Goal: Answer question/provide support

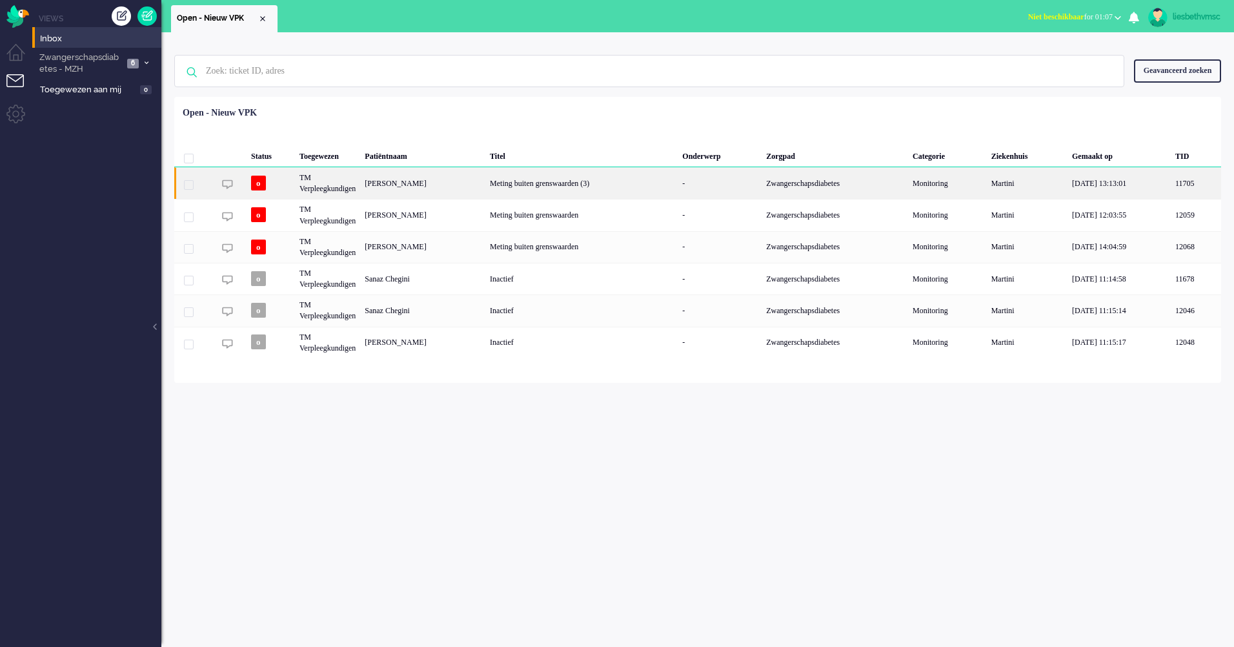
click at [421, 183] on div "[PERSON_NAME]" at bounding box center [422, 183] width 125 height 32
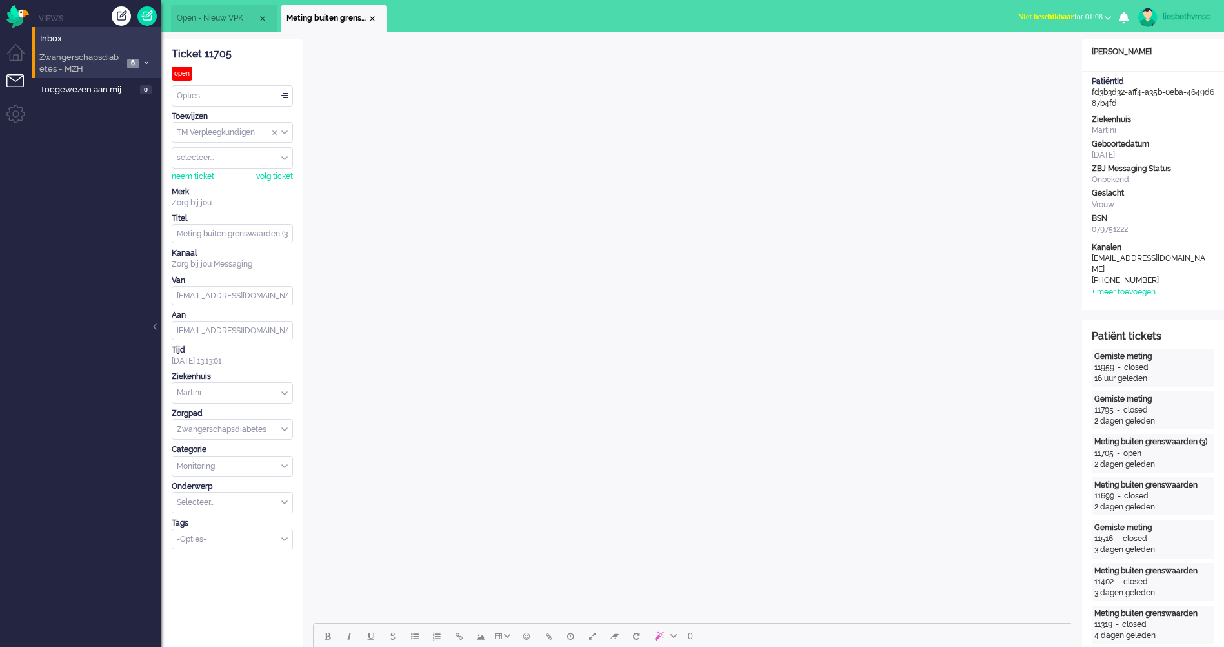
click at [72, 65] on span "Zwangerschapsdiabetes - MZH" at bounding box center [80, 64] width 86 height 24
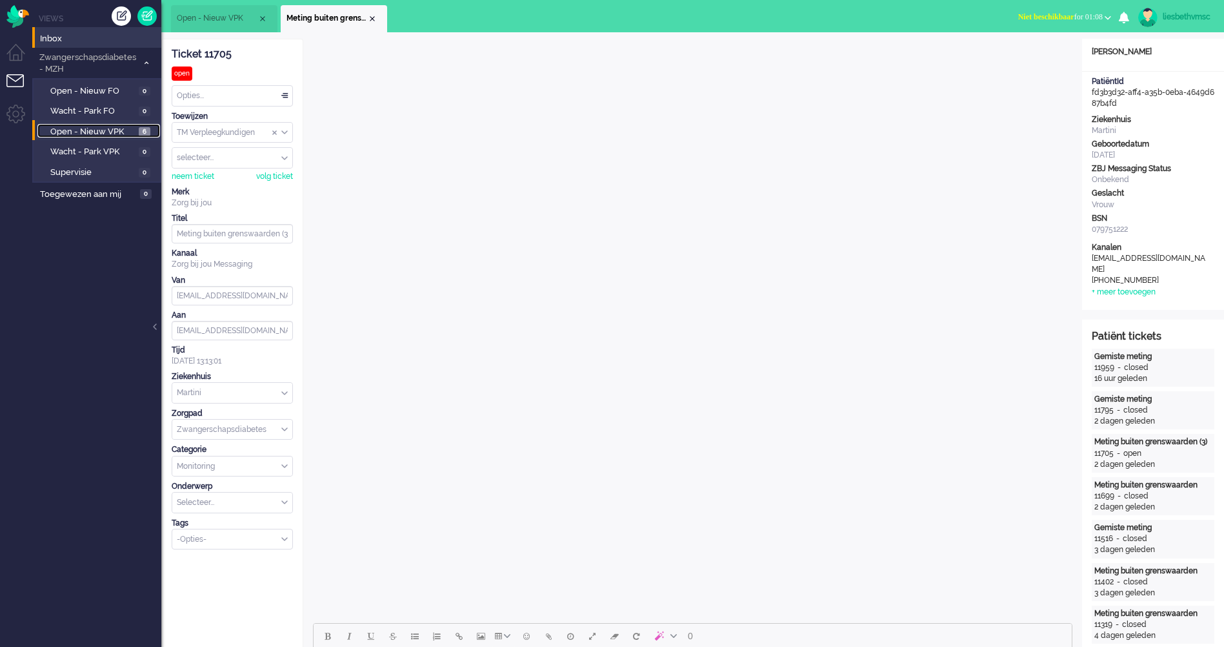
click at [91, 127] on span "Open - Nieuw VPK" at bounding box center [92, 132] width 85 height 12
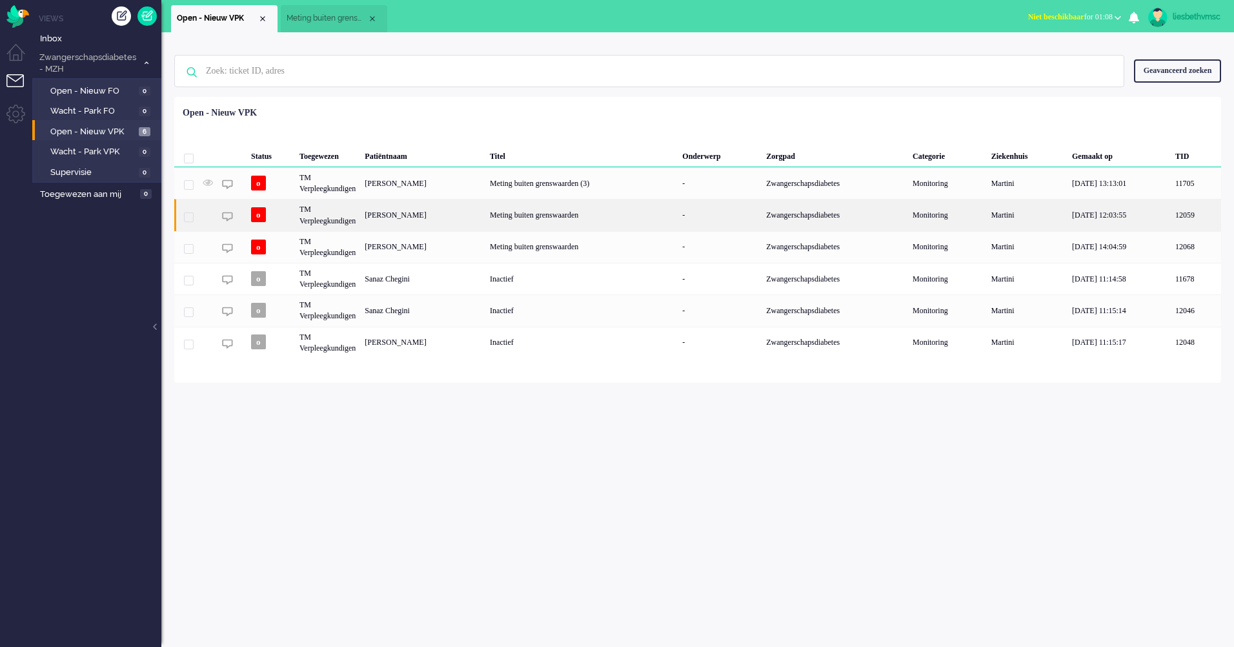
click at [401, 214] on div "Bernadette Afien van Zwol" at bounding box center [422, 215] width 125 height 32
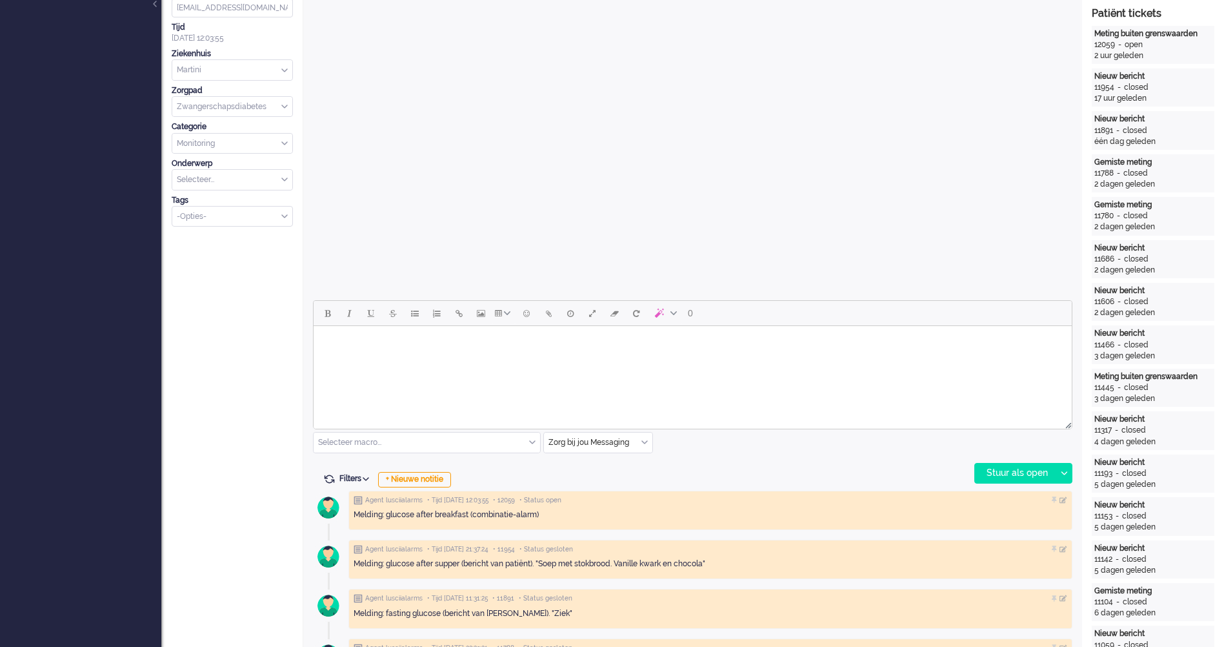
scroll to position [645, 0]
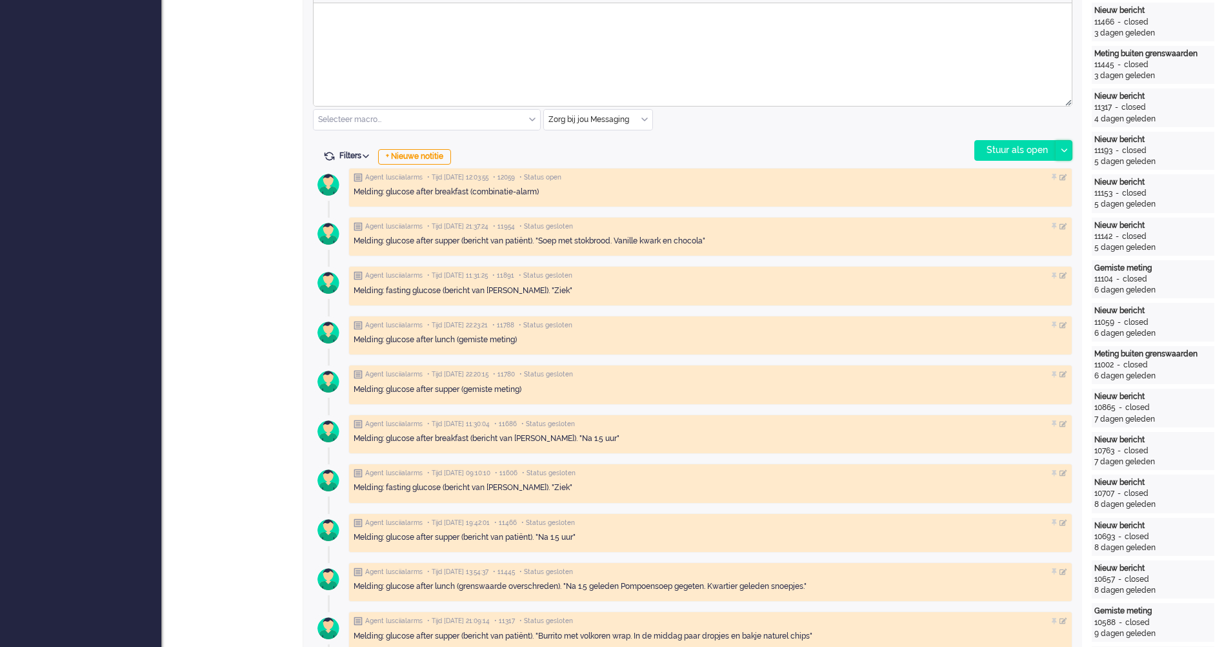
click at [1066, 152] on div at bounding box center [1064, 150] width 16 height 19
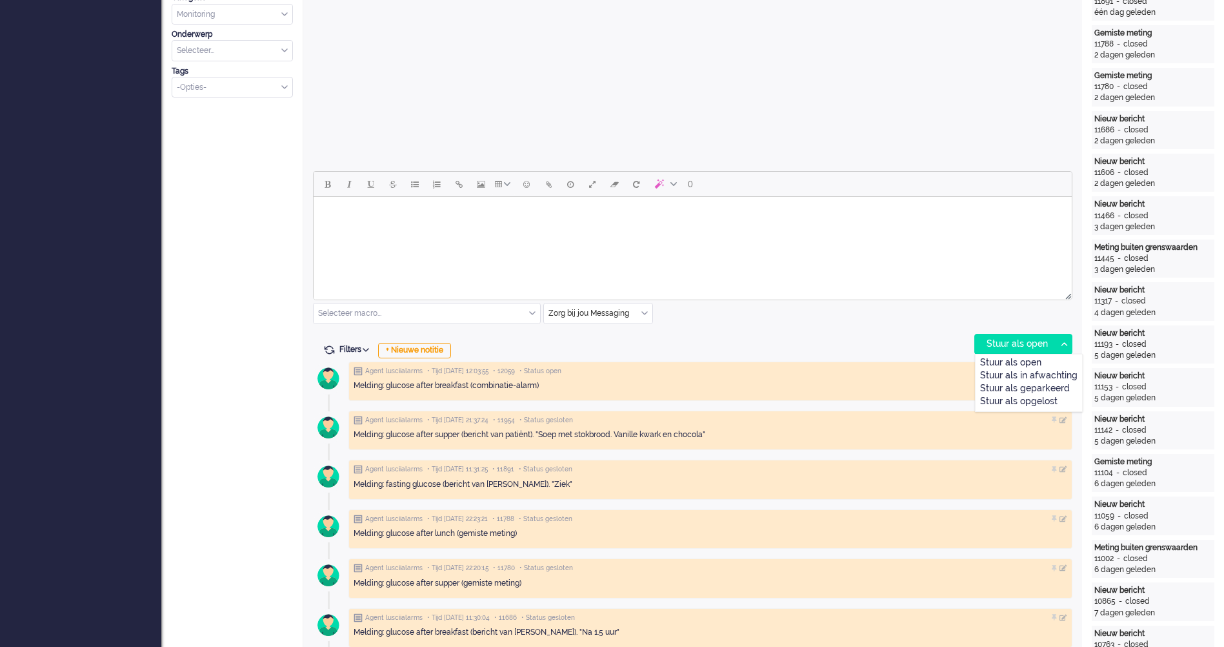
scroll to position [387, 0]
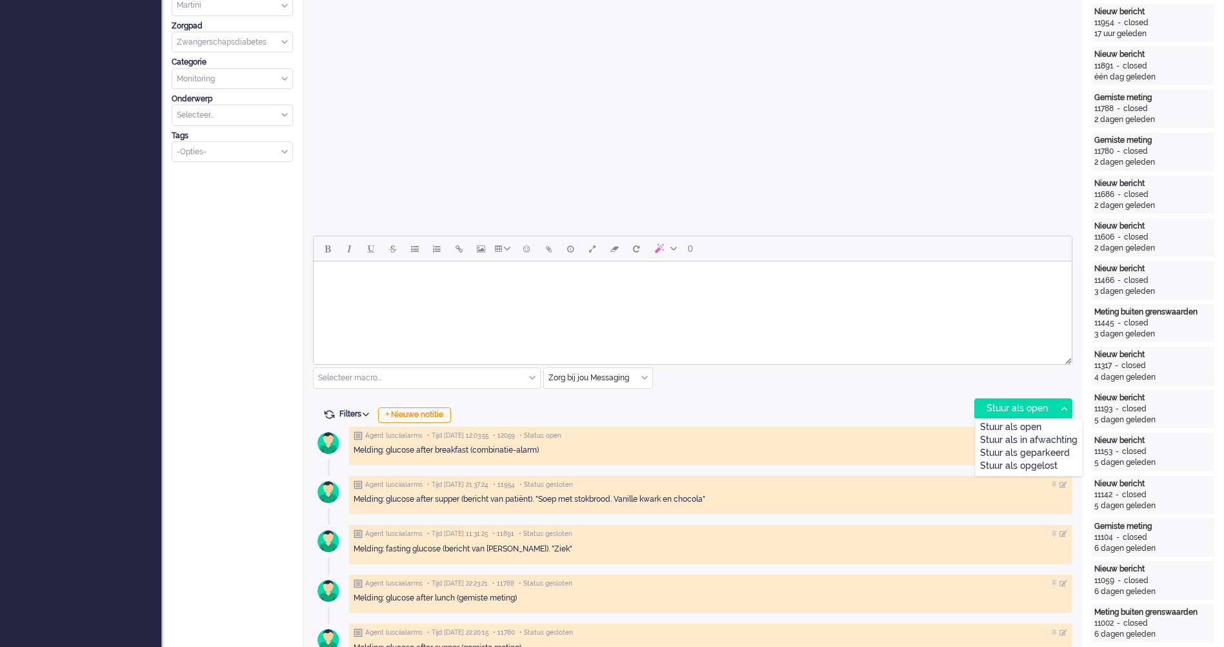
click at [618, 294] on html at bounding box center [693, 277] width 758 height 33
click at [648, 376] on div "Zorg bij jou Messaging" at bounding box center [598, 378] width 108 height 20
click at [646, 281] on body "Rich Text Area. Press ALT-0 for help." at bounding box center [693, 278] width 748 height 23
click at [1062, 409] on icon at bounding box center [1064, 409] width 6 height 4
click at [1015, 462] on div "Stuur als opgelost" at bounding box center [1029, 466] width 107 height 13
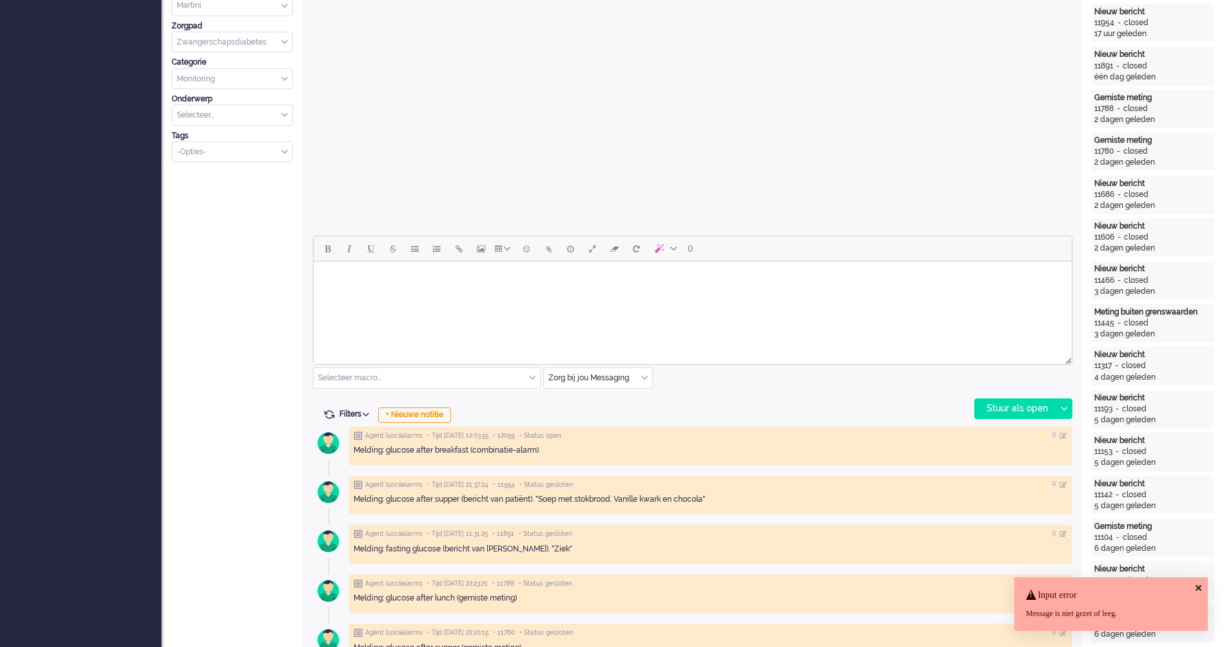
click at [598, 281] on body "Rich Text Area. Press ALT-0 for help." at bounding box center [693, 278] width 748 height 23
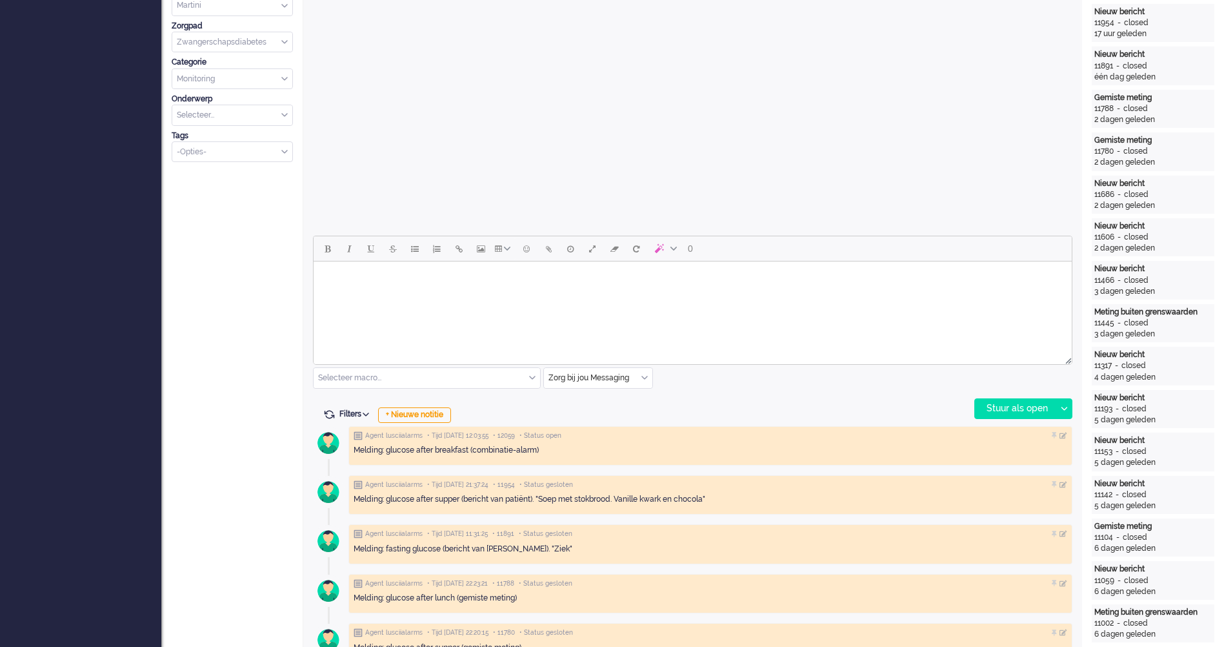
scroll to position [516, 0]
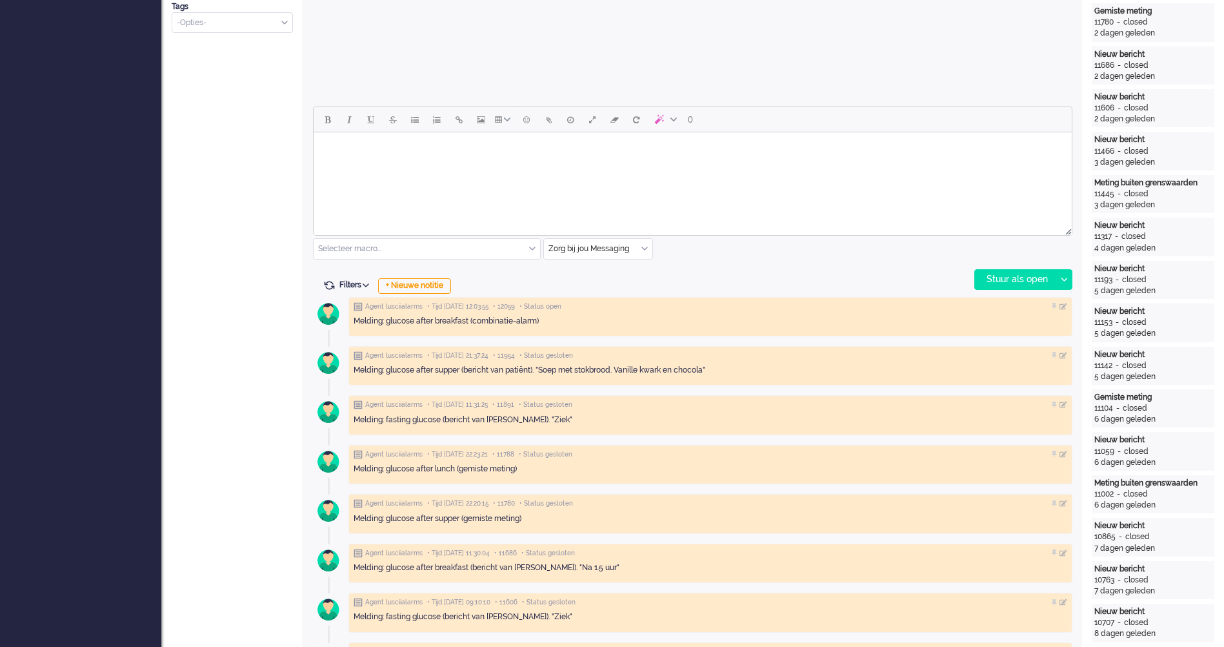
click at [380, 165] on html at bounding box center [693, 148] width 758 height 33
click at [378, 165] on html at bounding box center [693, 148] width 758 height 33
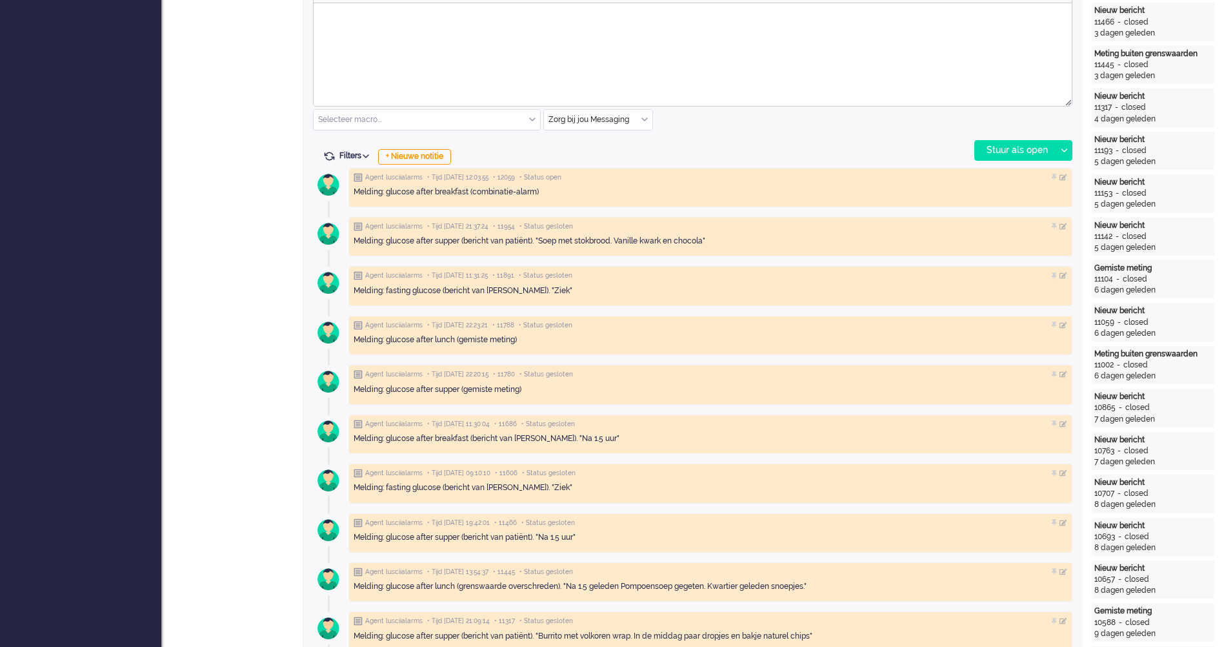
scroll to position [387, 0]
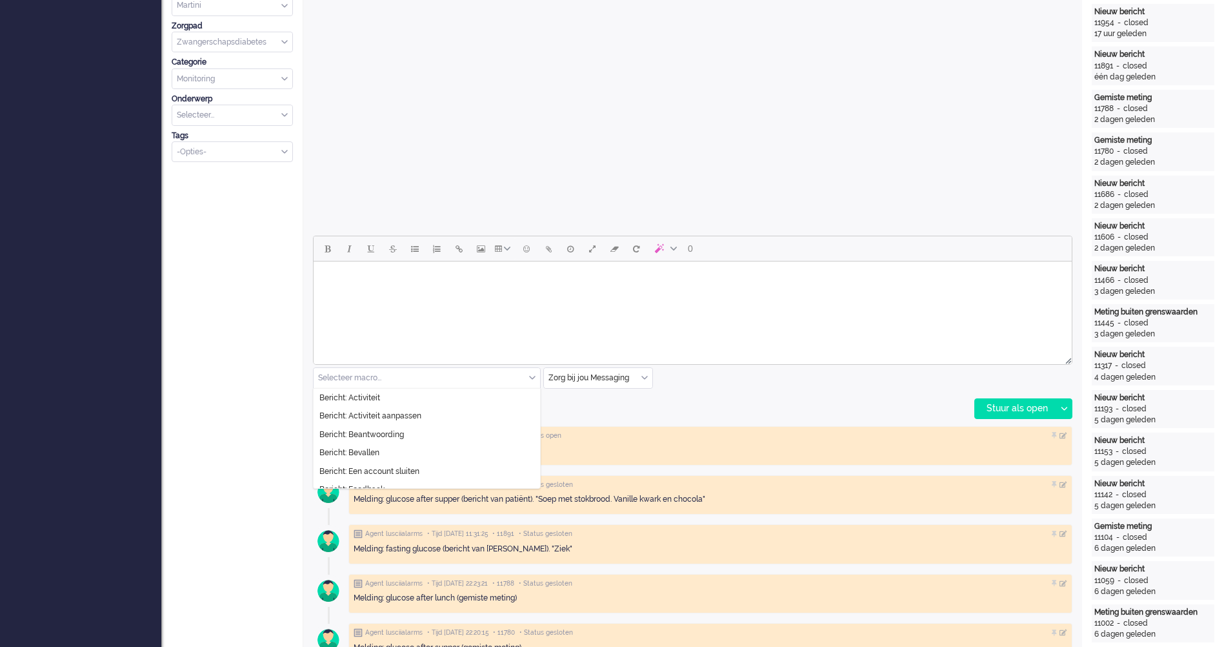
click at [531, 377] on div "Selecteer macro..." at bounding box center [427, 378] width 227 height 20
click at [458, 414] on li "Bericht: Activiteit aanpassen" at bounding box center [427, 416] width 227 height 19
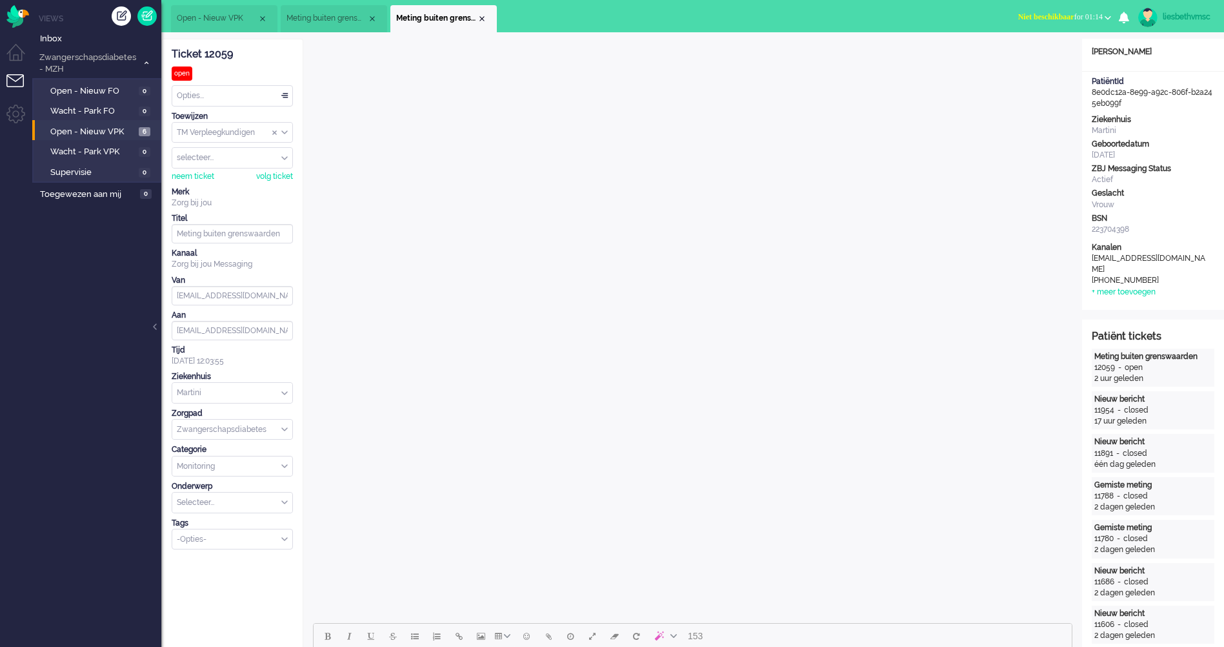
scroll to position [258, 0]
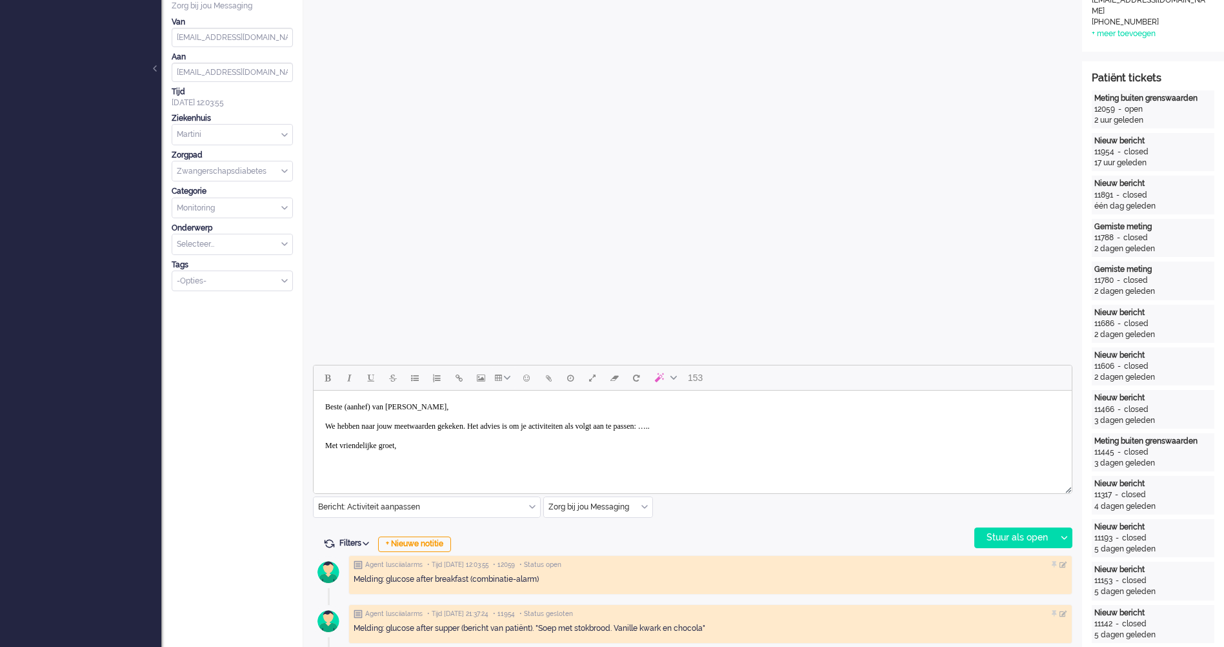
click at [423, 405] on body "Beste (aanhef) van Zwol, We hebben naar jouw meetwaarden gekeken. Het advies is…" at bounding box center [693, 426] width 748 height 61
click at [419, 406] on body "Beste (aanhef) van Zwol, We hebben naar jouw meetwaarden gekeken. Het advies is…" at bounding box center [693, 426] width 748 height 61
click at [349, 406] on body "Beste , We hebben naar jouw meetwaarden gekeken. Het advies is om je activiteit…" at bounding box center [693, 426] width 748 height 61
click at [743, 436] on body "Beste Bernadette, , We hebben naar jouw meetwaarden gekeken. Het advies is om j…" at bounding box center [693, 431] width 748 height 71
click at [347, 421] on body "Beste Bernadette, , Met vriendelijke groet," at bounding box center [693, 431] width 748 height 71
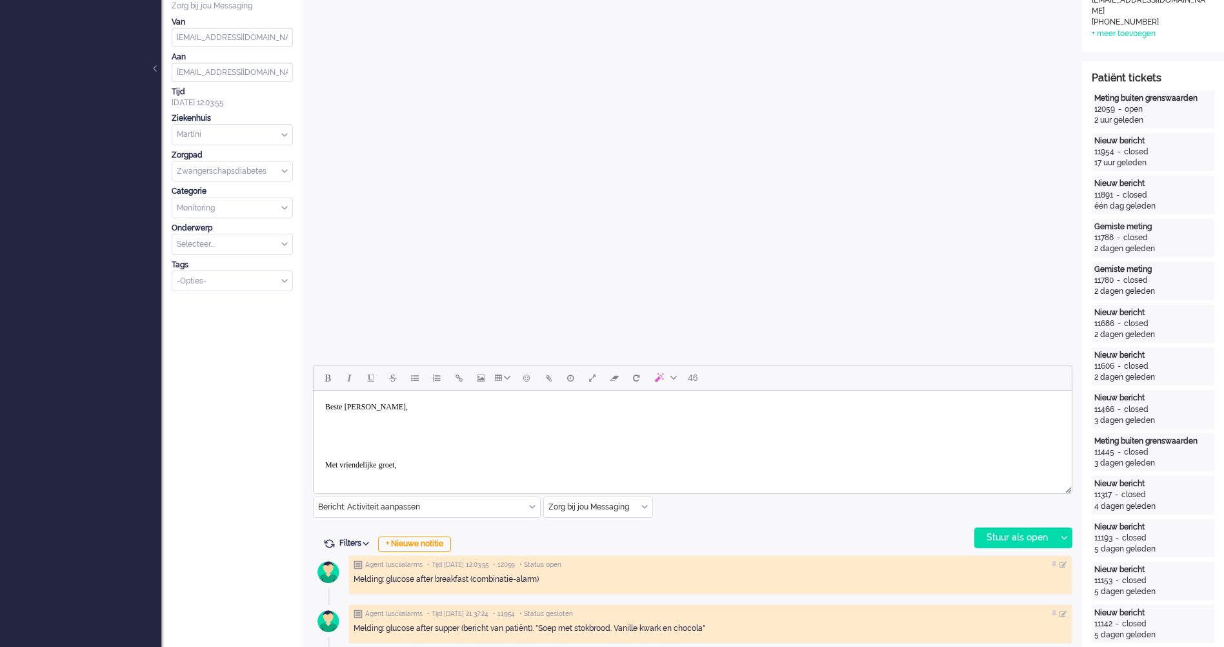
click at [325, 431] on body "Beste Bernadette, Met vriendelijke groet," at bounding box center [693, 436] width 748 height 81
click at [686, 438] on body "Beste Bernadette, Aan de hand van de metingen is het advies om je activiteiten …" at bounding box center [693, 455] width 748 height 119
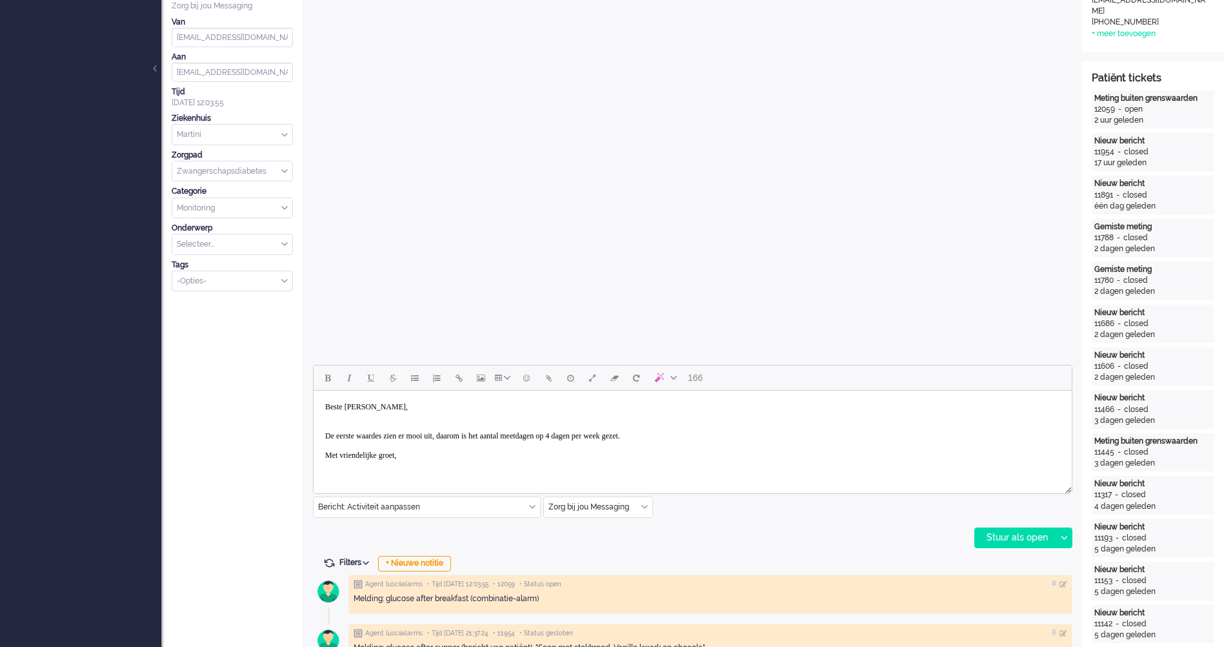
click at [472, 452] on body "Beste Bernadette, De eerste waardes zien er mooi uit, daarom is het aantal meet…" at bounding box center [693, 455] width 748 height 119
click at [1071, 541] on div at bounding box center [1064, 537] width 16 height 19
click at [1026, 594] on div "Stuur als opgelost" at bounding box center [1029, 595] width 107 height 13
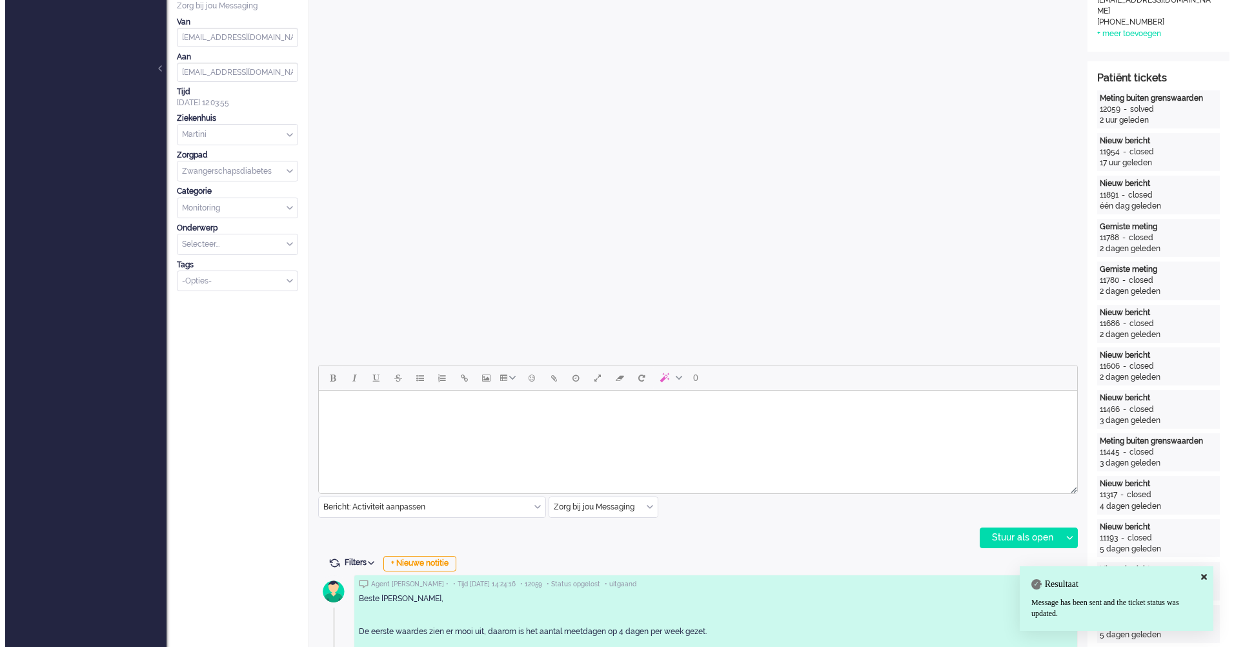
scroll to position [0, 0]
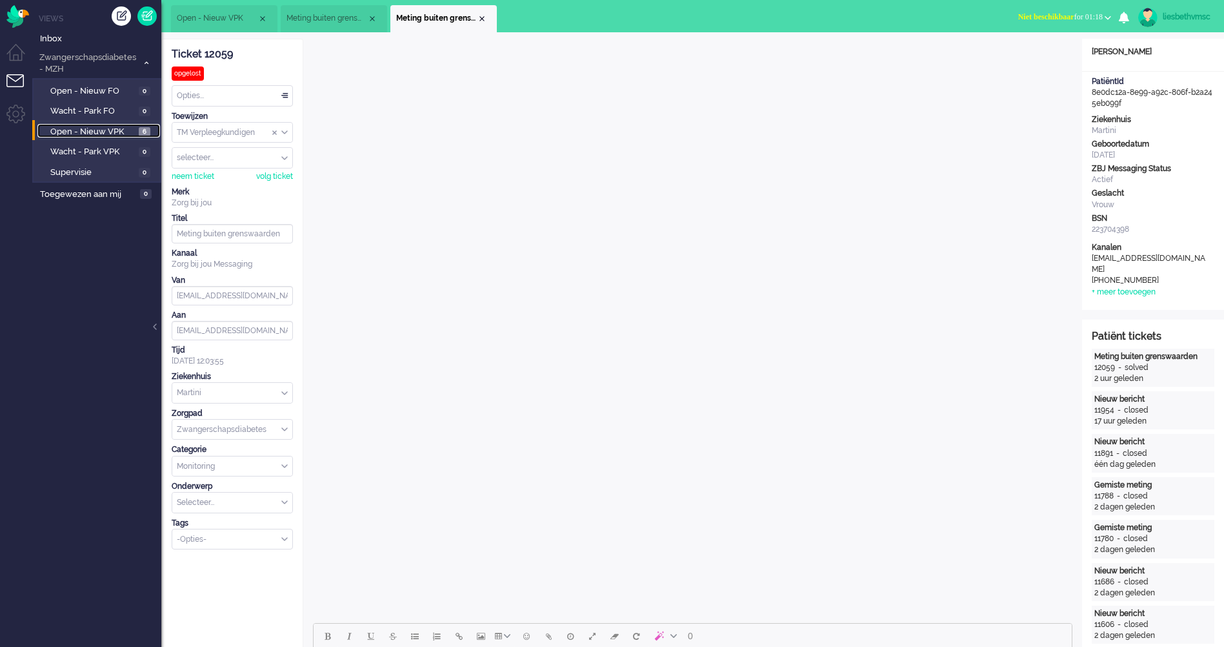
click at [70, 136] on span "Open - Nieuw VPK" at bounding box center [92, 132] width 85 height 12
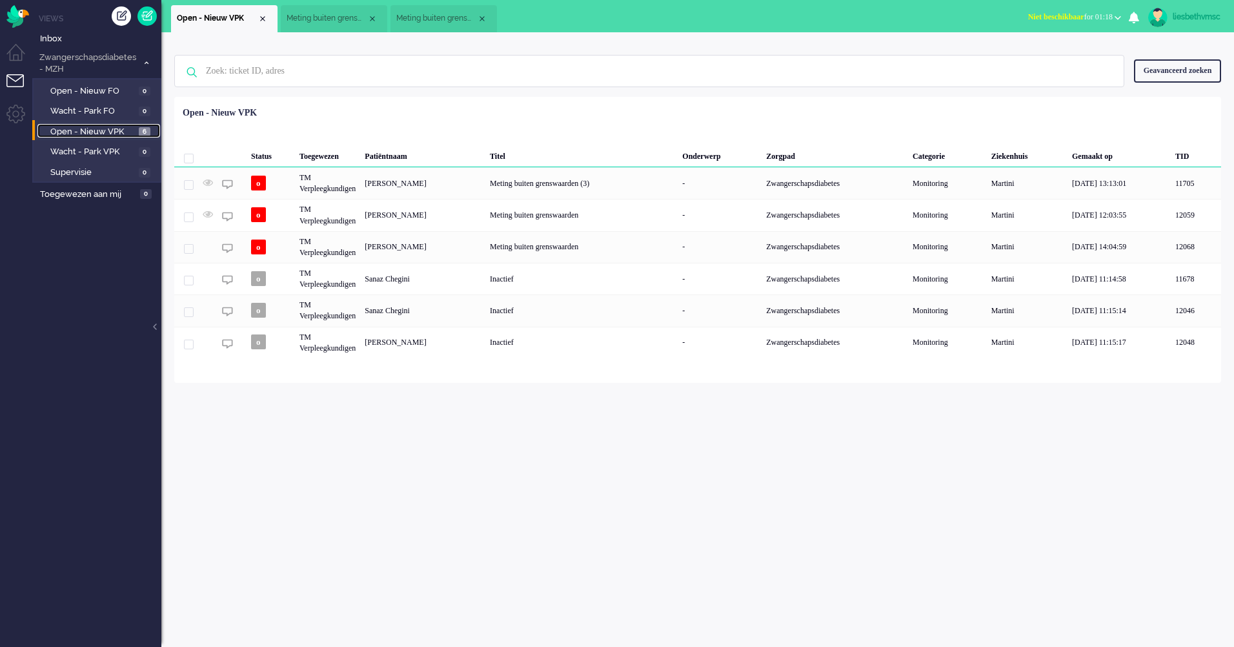
click at [79, 132] on span "Open - Nieuw VPK" at bounding box center [92, 132] width 85 height 12
click at [441, 401] on div "Geen zoekresultaten Probeer nog eens Geavanceerd zoeken Geavanceerd zoeken Tick…" at bounding box center [697, 339] width 1073 height 614
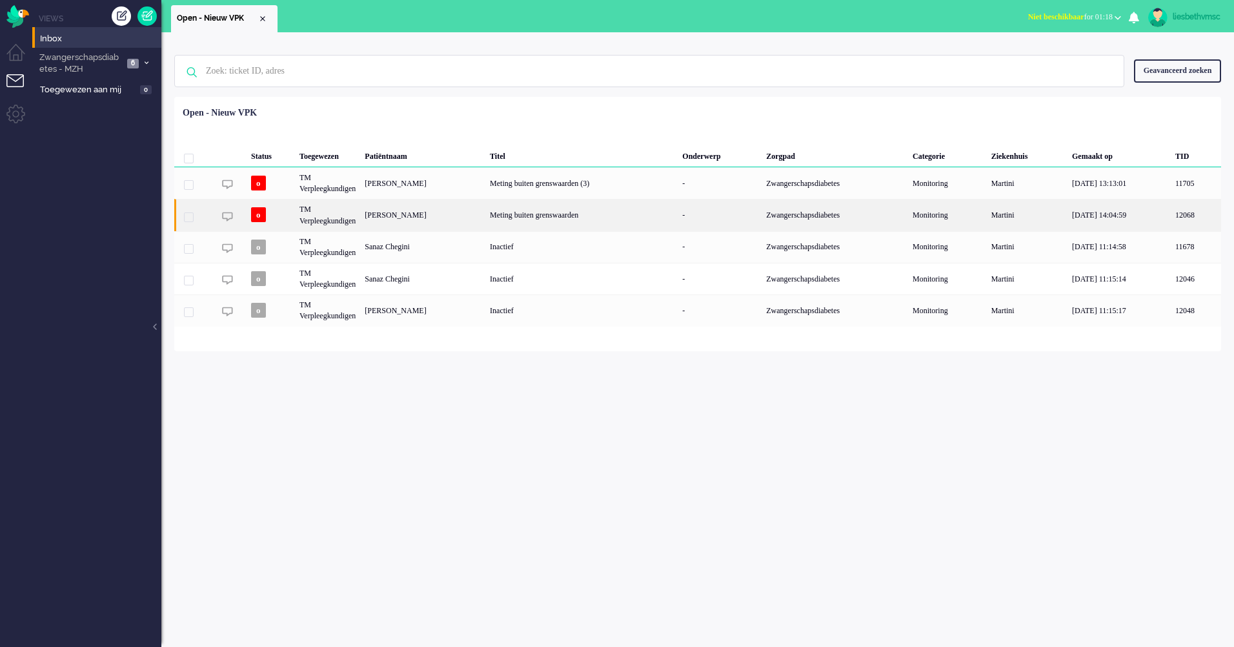
click at [440, 215] on div "[PERSON_NAME]" at bounding box center [422, 215] width 125 height 32
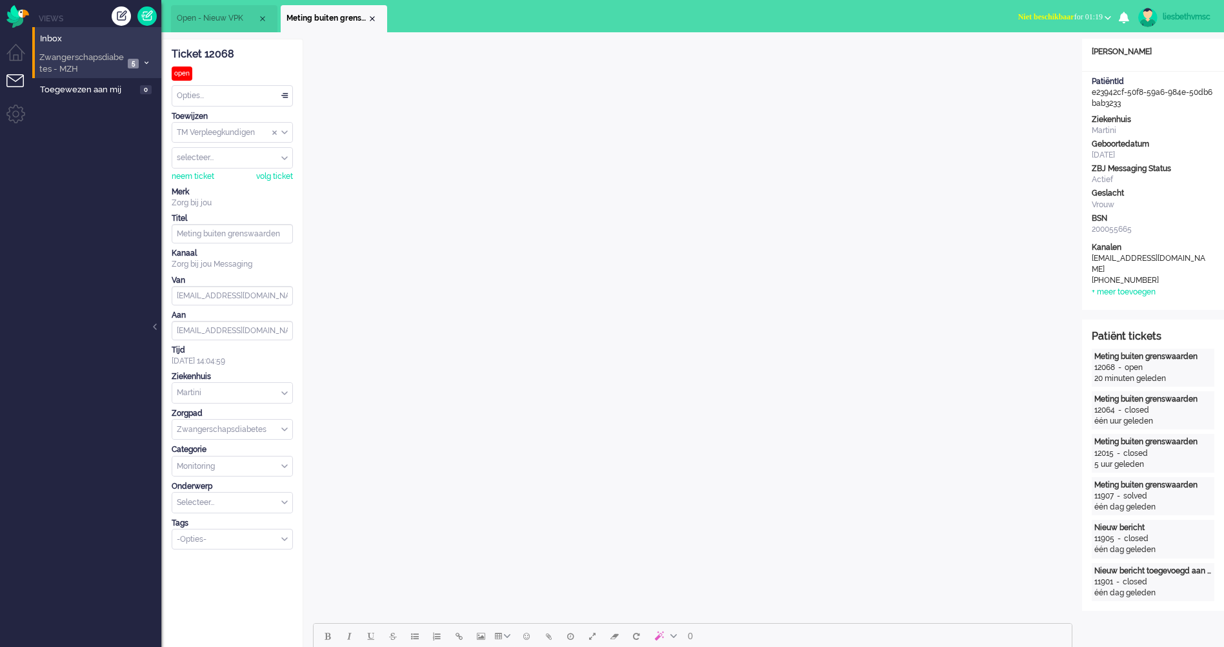
click at [77, 70] on span "Zwangerschapsdiabetes - MZH" at bounding box center [80, 64] width 86 height 24
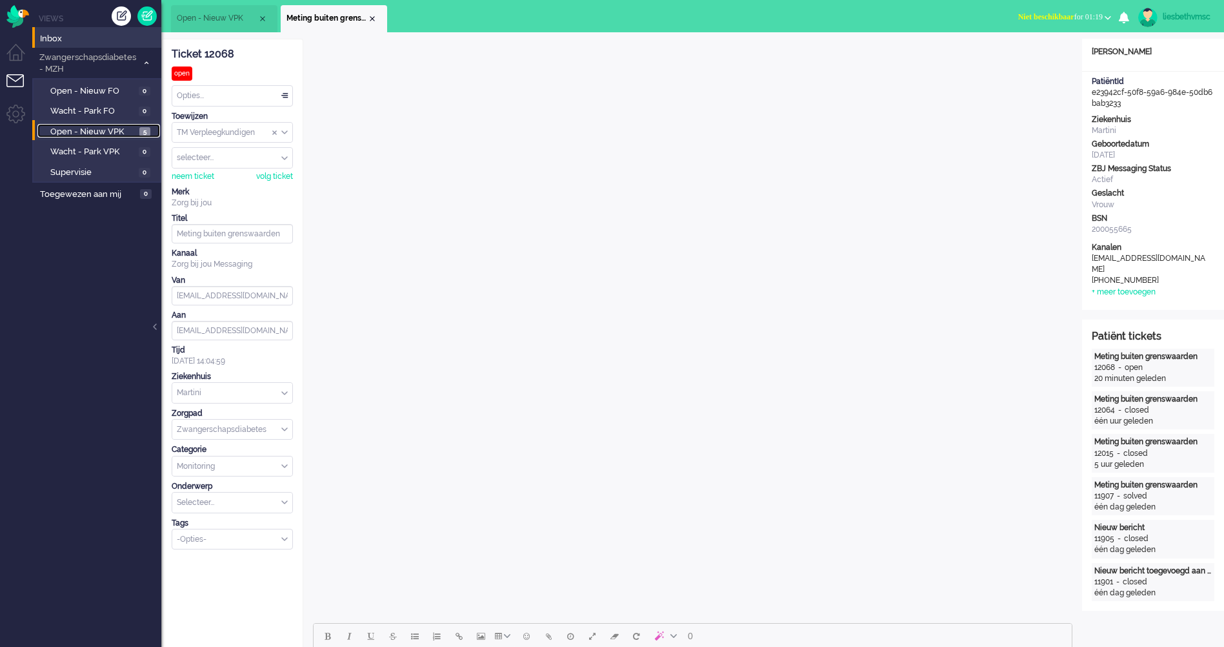
click at [114, 127] on span "Open - Nieuw VPK" at bounding box center [93, 132] width 86 height 12
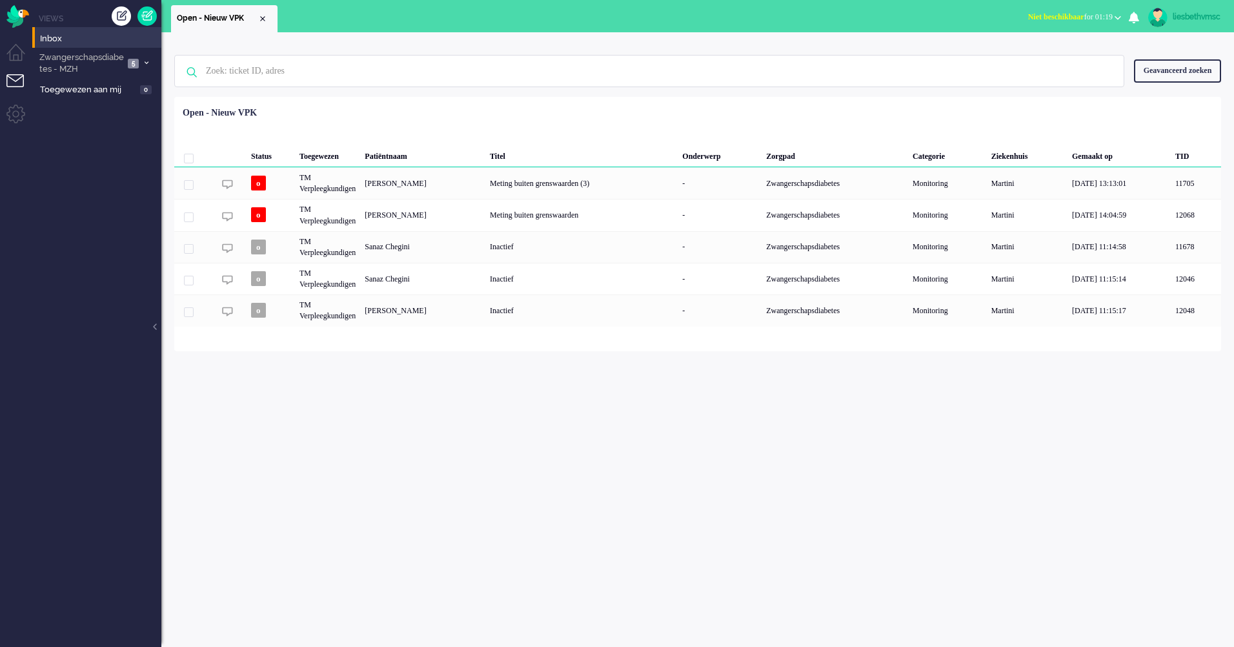
click at [501, 458] on div "Geen zoekresultaten [PERSON_NAME] nog eens Geavanceerd zoeken Geavanceerd zoeke…" at bounding box center [697, 339] width 1073 height 614
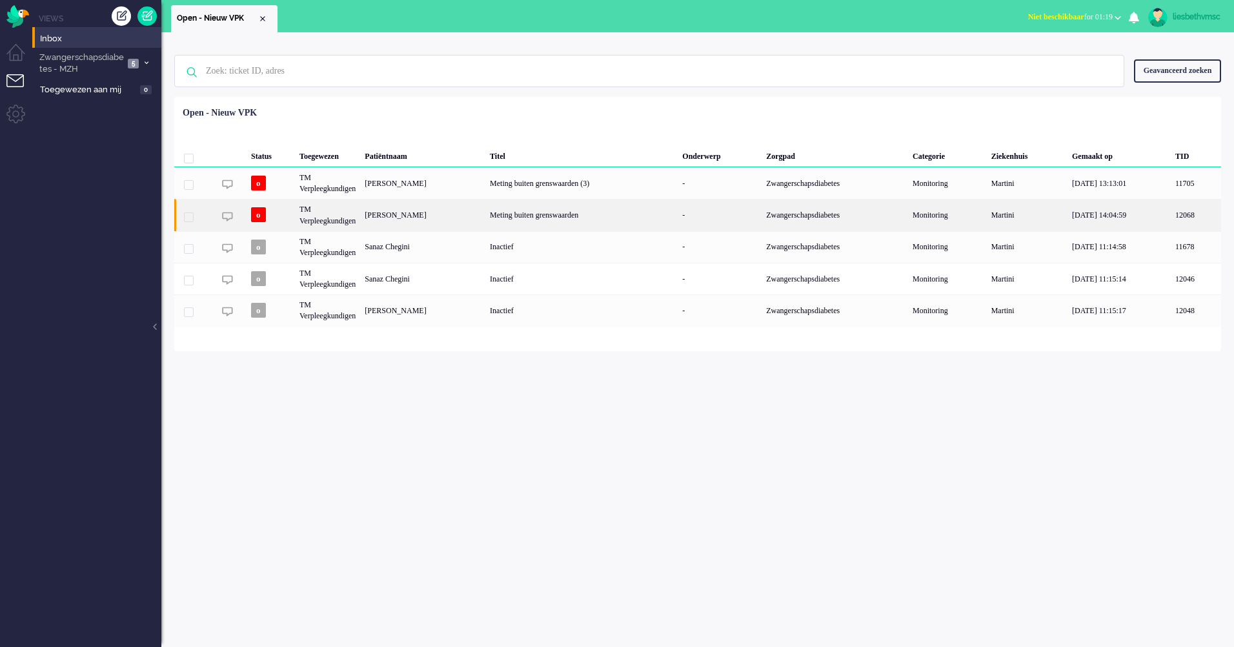
click at [412, 226] on div "[PERSON_NAME]" at bounding box center [422, 215] width 125 height 32
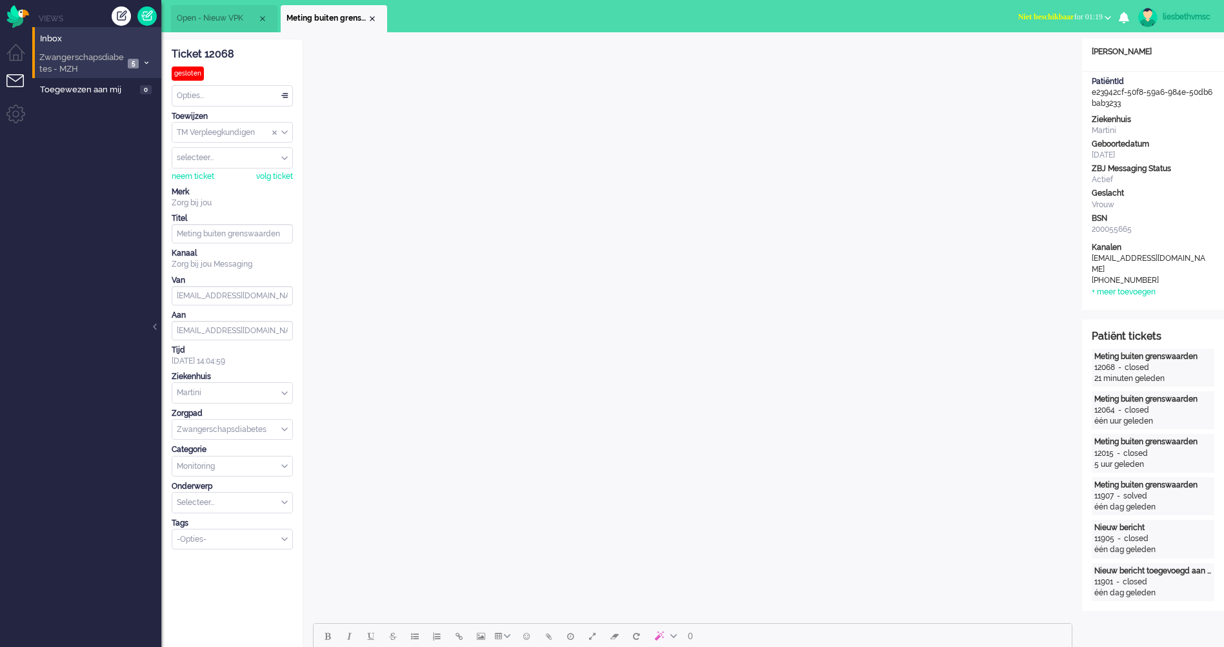
click at [59, 63] on span "Zwangerschapsdiabetes - MZH" at bounding box center [80, 64] width 86 height 24
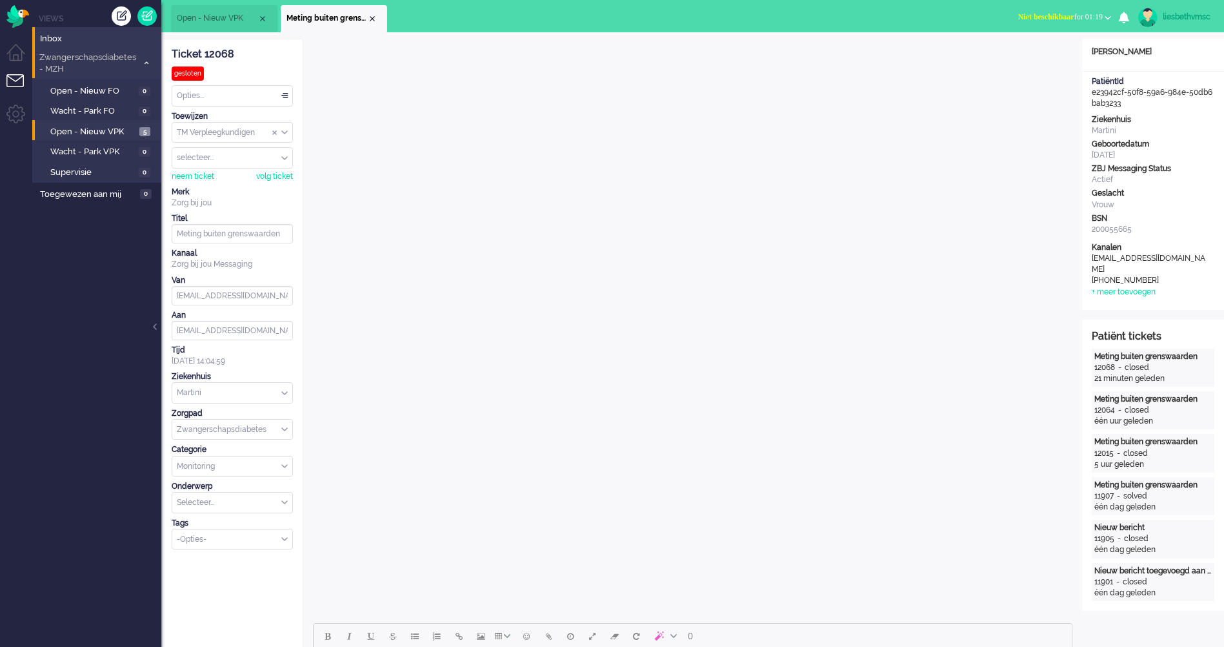
click at [65, 57] on span "Zwangerschapsdiabetes - MZH" at bounding box center [87, 64] width 100 height 24
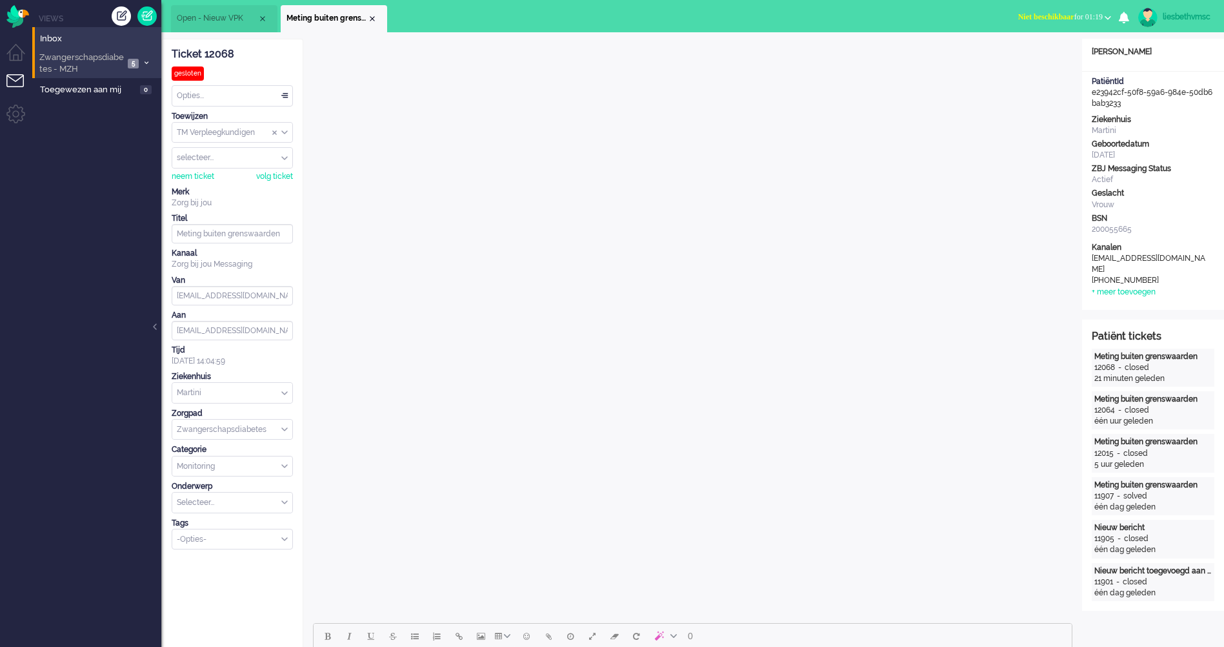
click at [105, 63] on span "Zwangerschapsdiabetes - MZH" at bounding box center [80, 64] width 86 height 24
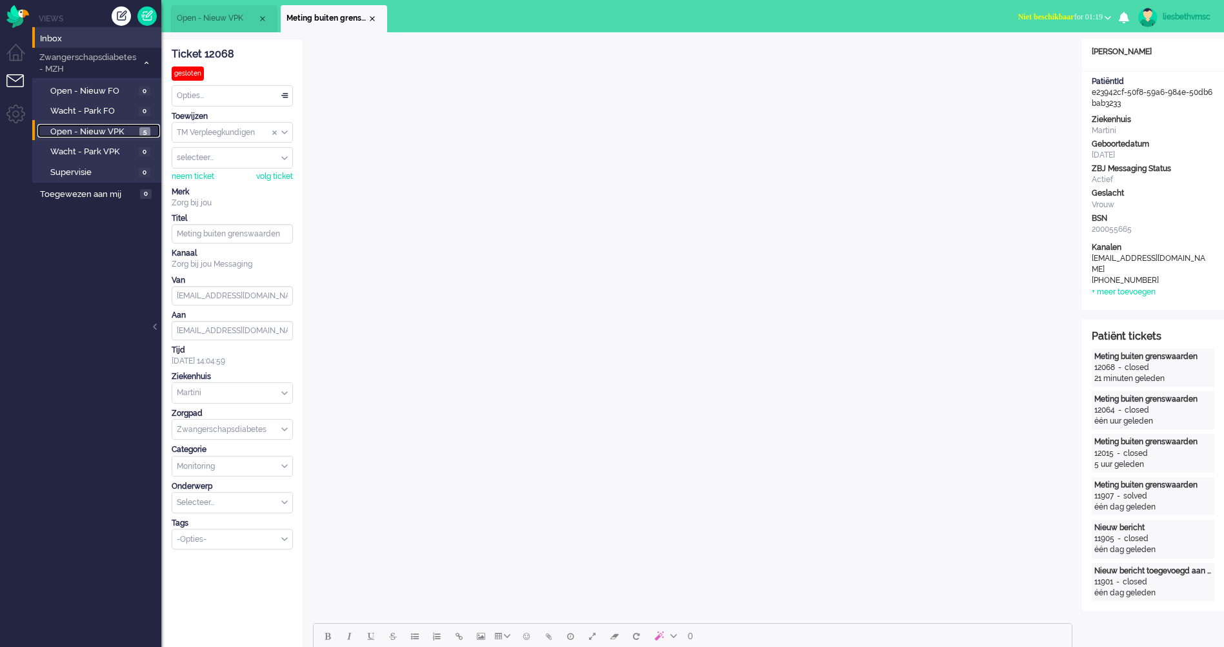
click at [103, 125] on link "Open - Nieuw VPK 5" at bounding box center [98, 131] width 123 height 14
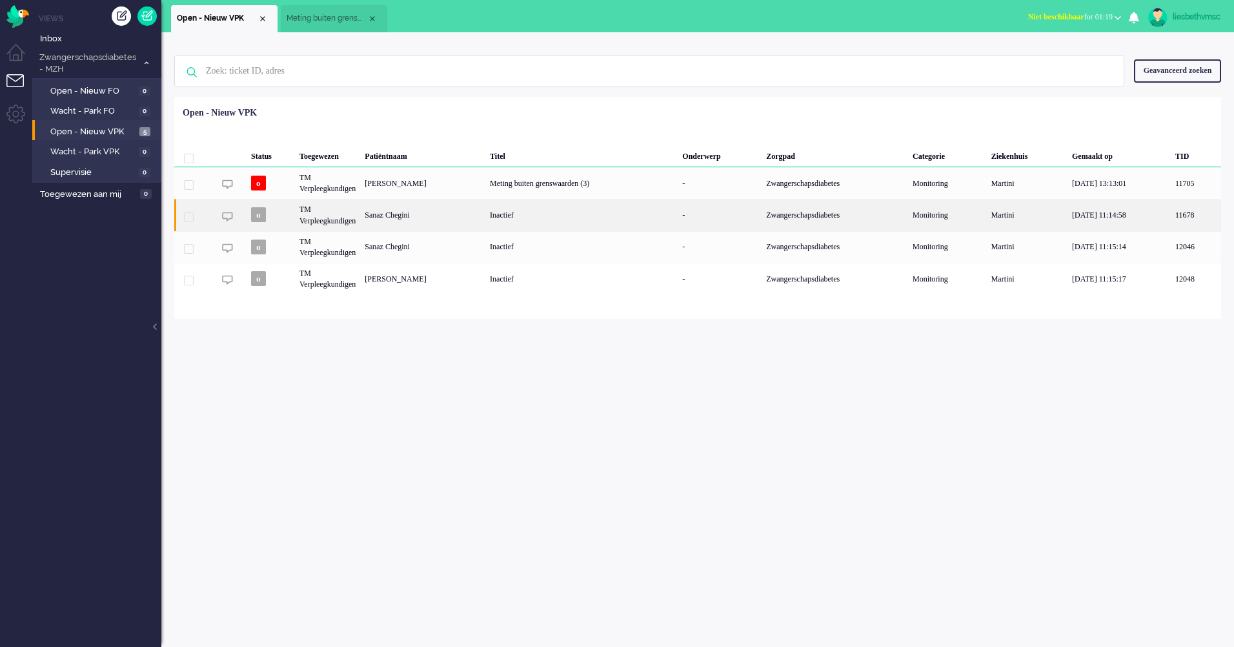
click at [335, 217] on div "TM Verpleegkundigen" at bounding box center [327, 215] width 65 height 32
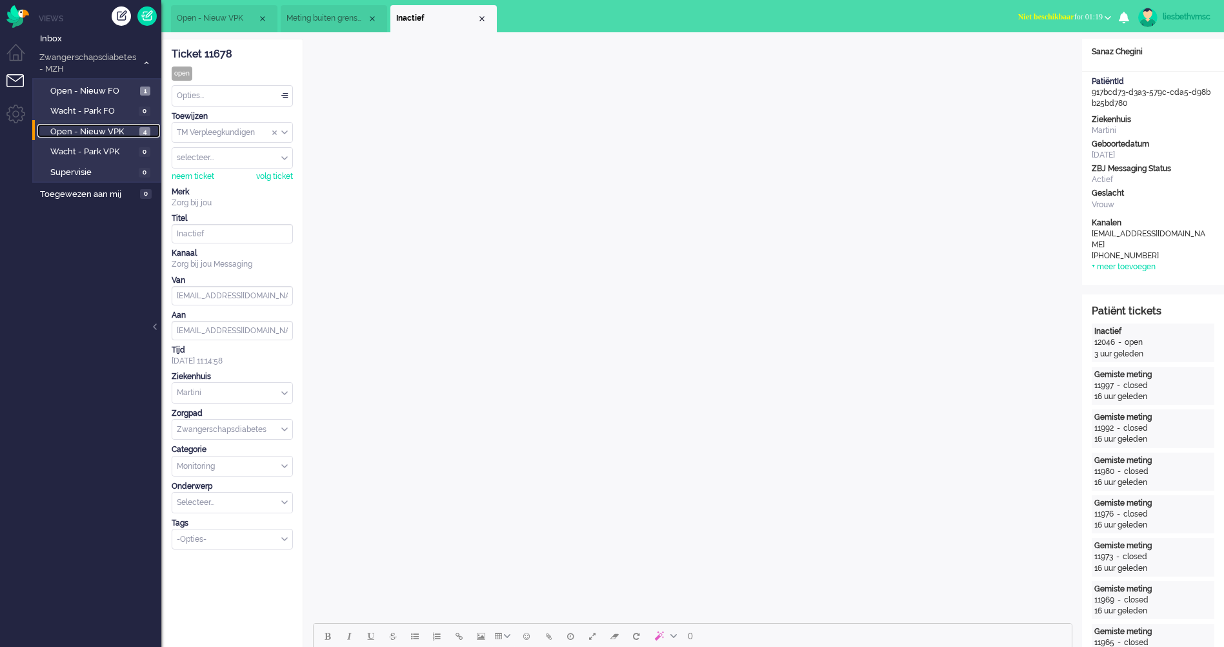
click at [93, 130] on span "Open - Nieuw VPK" at bounding box center [93, 132] width 86 height 12
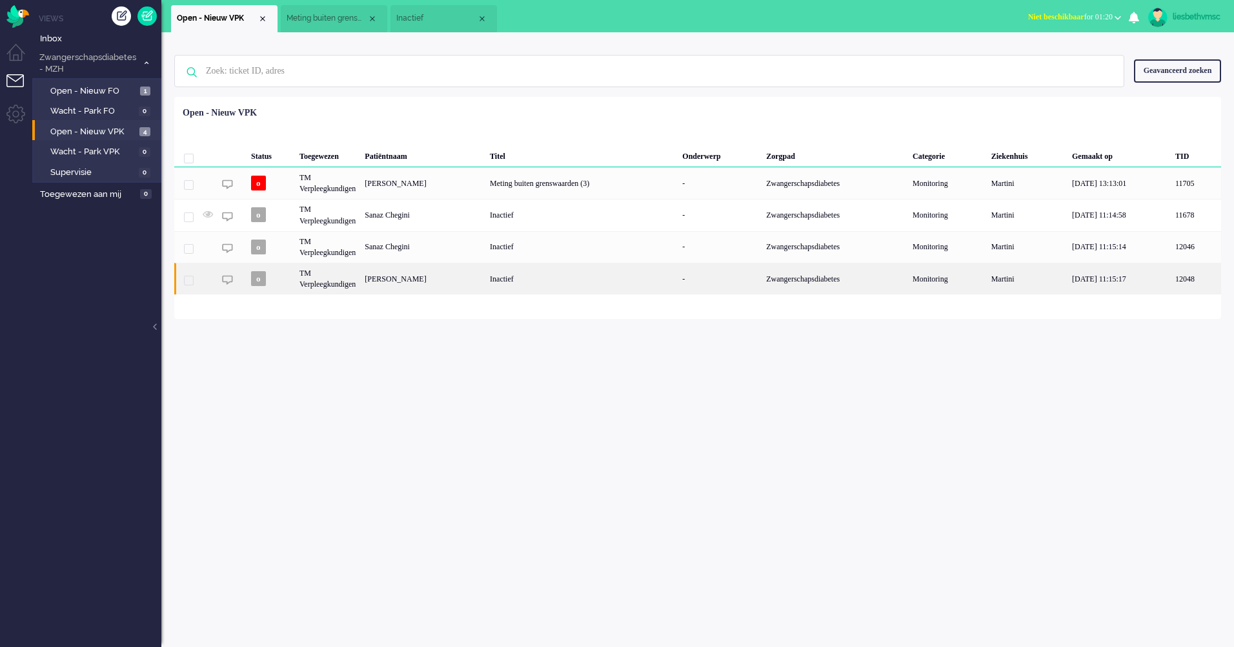
click at [312, 278] on div "TM Verpleegkundigen" at bounding box center [327, 279] width 65 height 32
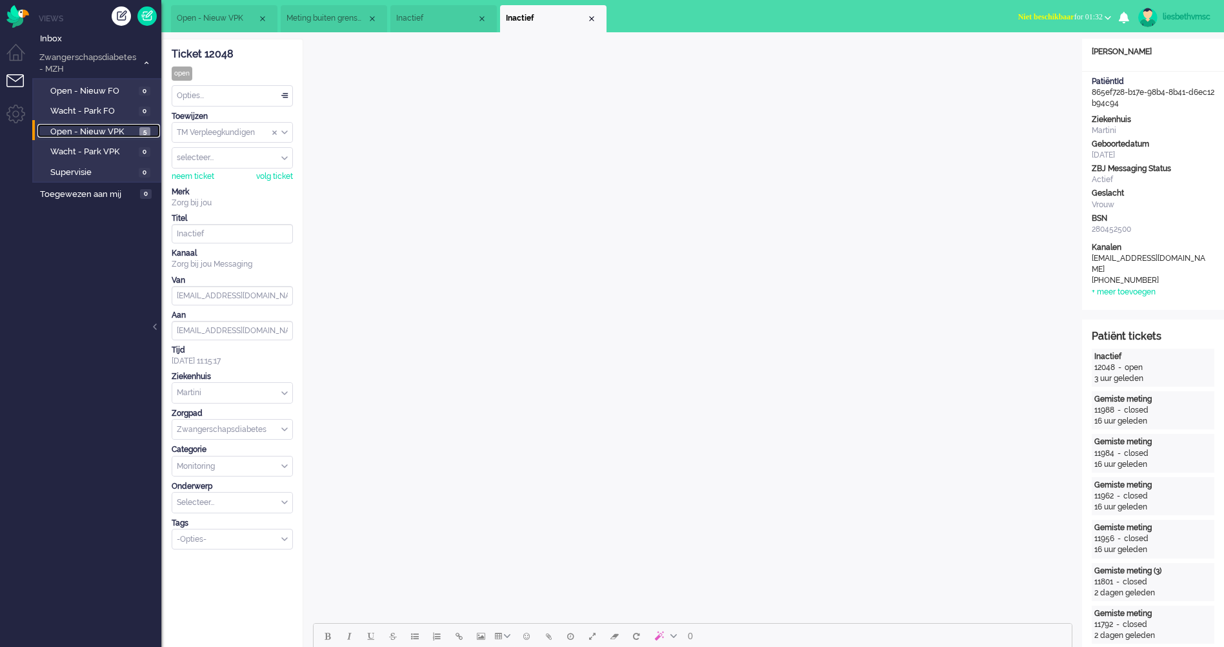
click at [85, 130] on span "Open - Nieuw VPK" at bounding box center [93, 132] width 86 height 12
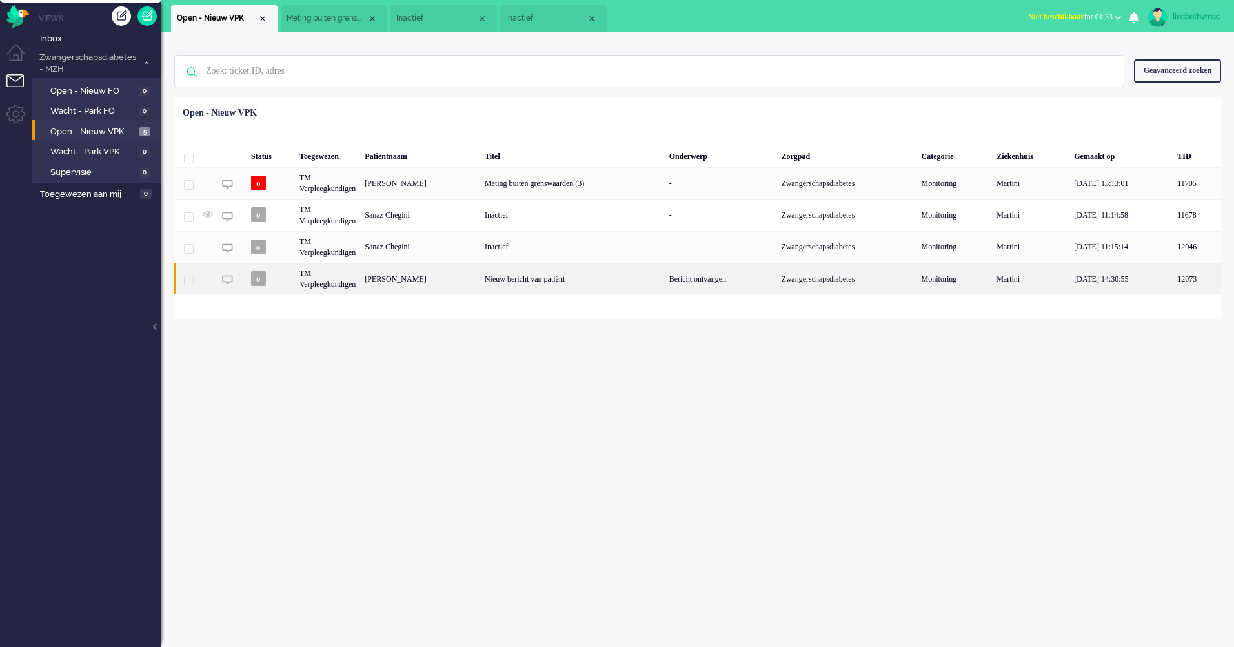
click at [330, 283] on div "TM Verpleegkundigen" at bounding box center [327, 279] width 65 height 32
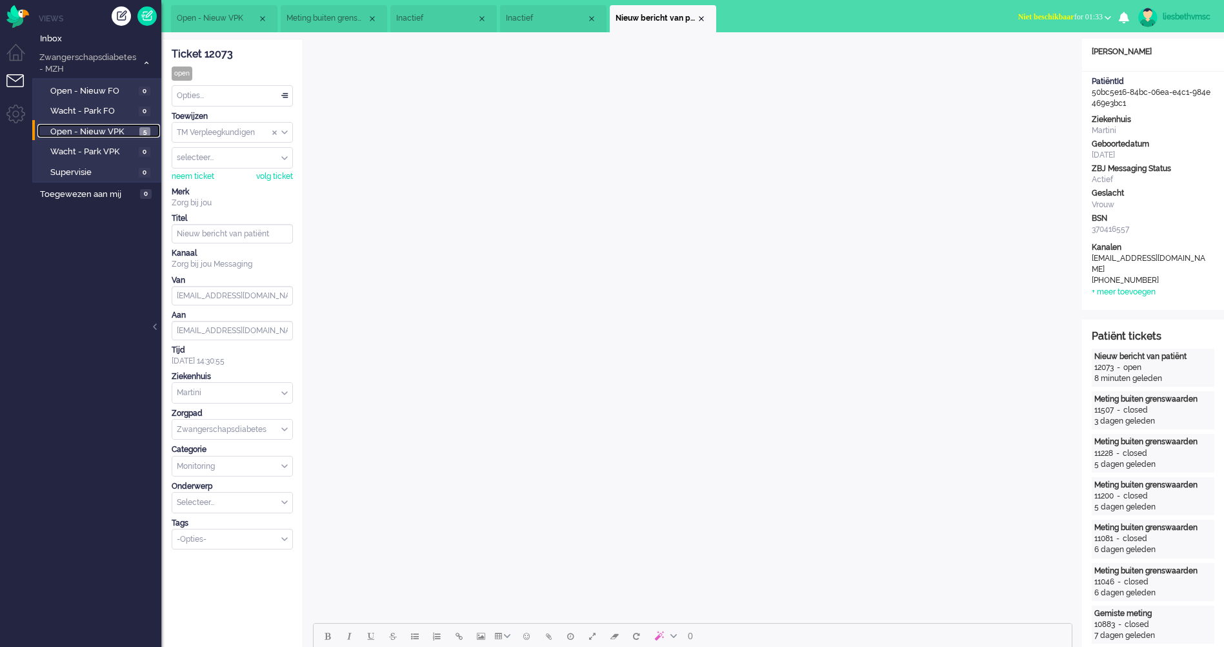
click at [90, 132] on span "Open - Nieuw VPK" at bounding box center [93, 132] width 86 height 12
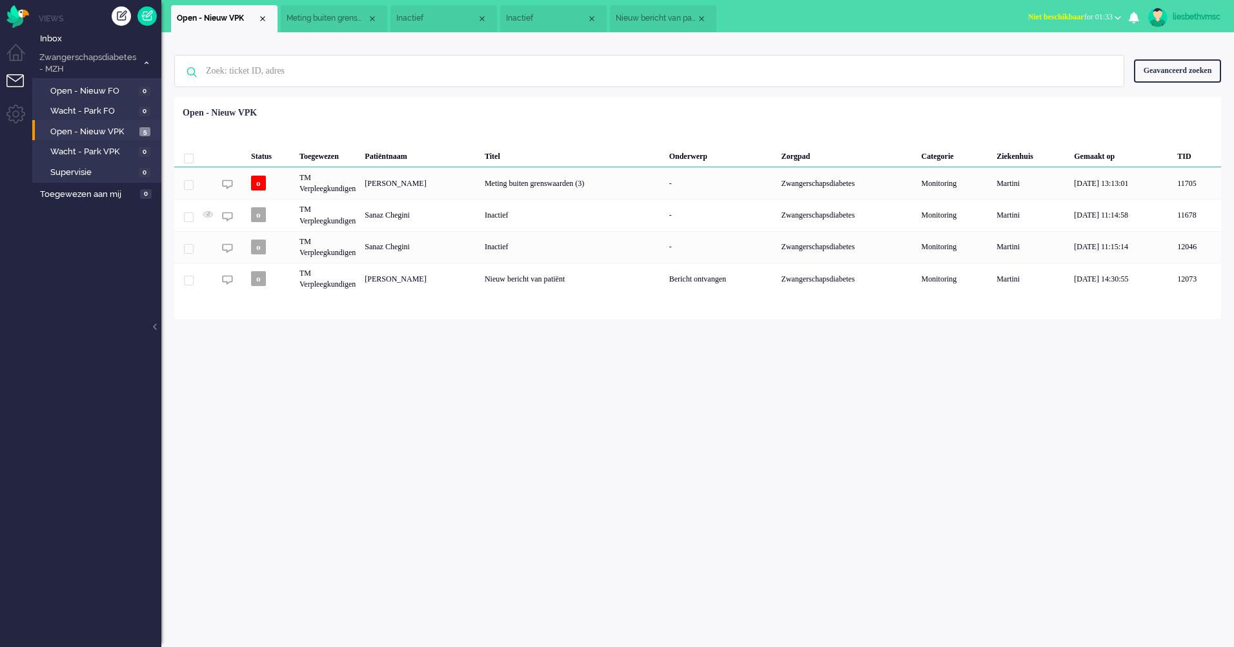
click at [530, 490] on div "Geen zoekresultaten Probeer nog eens Geavanceerd zoeken Geavanceerd zoeken Tick…" at bounding box center [697, 339] width 1073 height 614
